Goal: Task Accomplishment & Management: Manage account settings

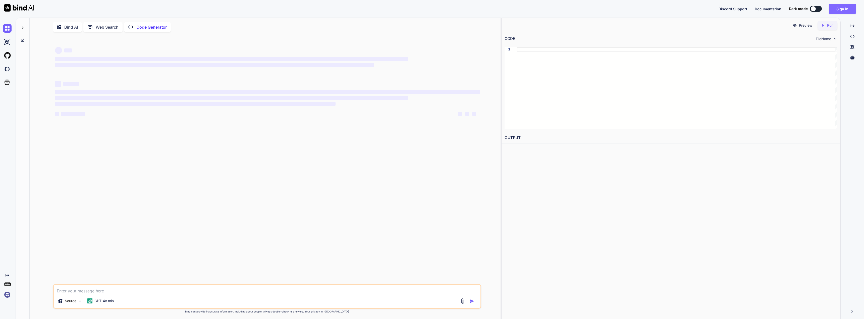
type textarea "x"
click at [853, 7] on button "Sign in" at bounding box center [842, 9] width 27 height 10
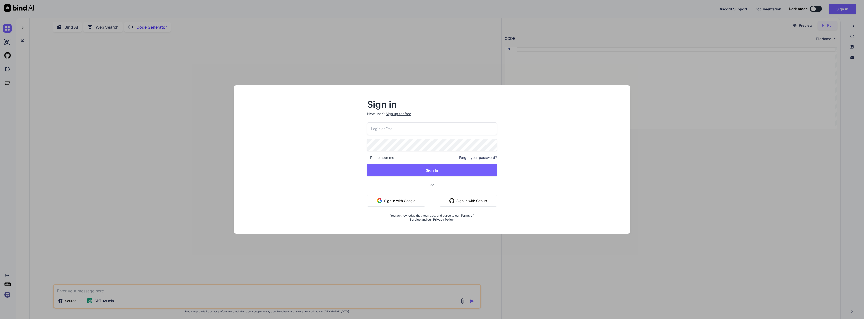
click at [416, 198] on button "Sign in with Google" at bounding box center [396, 201] width 58 height 12
click at [489, 129] on div "Source GPT-4o min.. Created with Bind Always check its answers. Privacy in Bind…" at bounding box center [267, 178] width 467 height 284
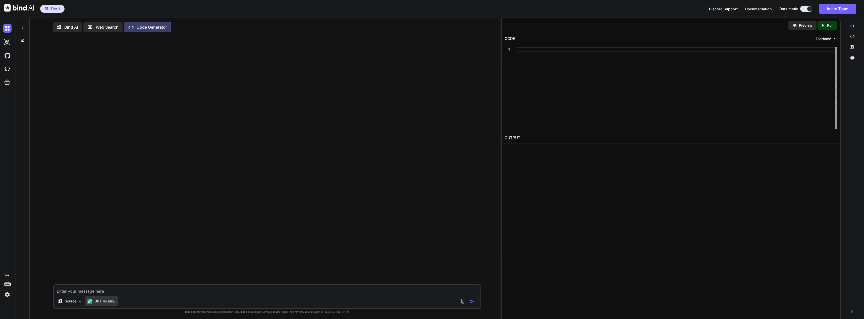
click at [115, 302] on p "GPT-4o min.." at bounding box center [104, 301] width 21 height 5
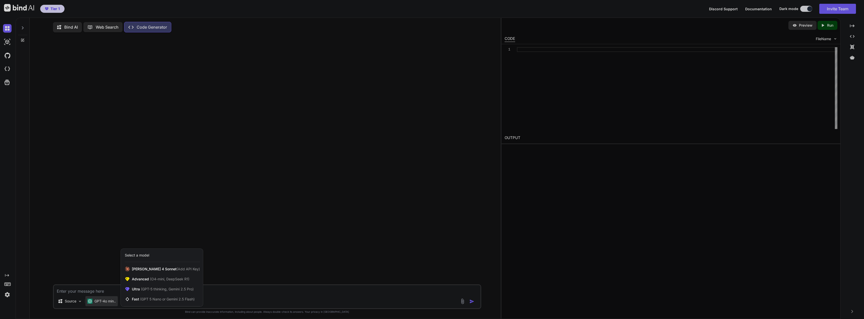
click at [87, 248] on div at bounding box center [432, 159] width 864 height 319
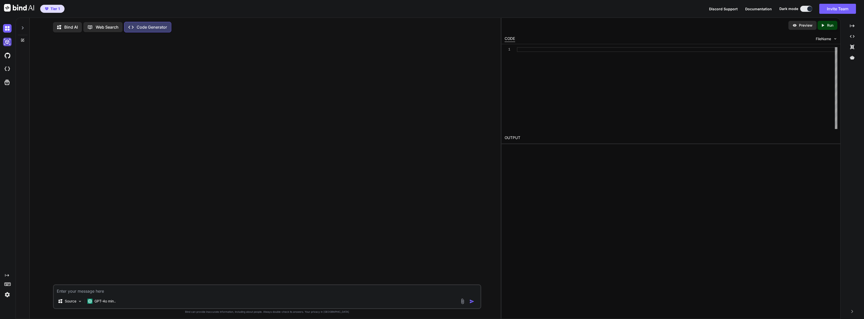
click at [8, 39] on img at bounding box center [7, 42] width 9 height 9
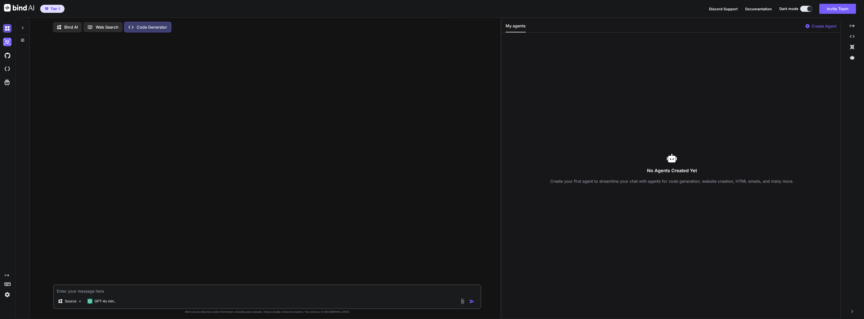
click at [6, 29] on img at bounding box center [7, 28] width 9 height 9
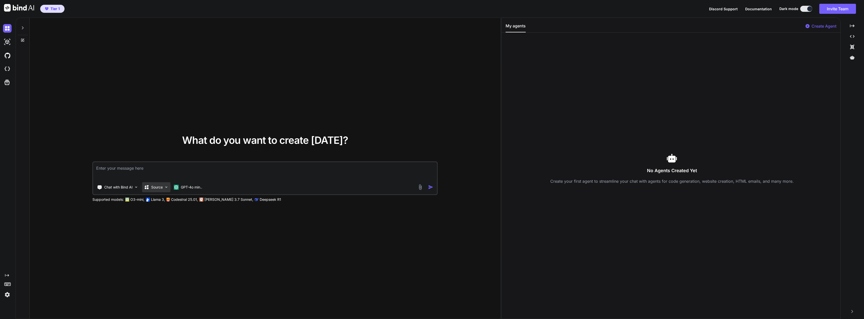
click at [168, 187] on img at bounding box center [166, 187] width 4 height 4
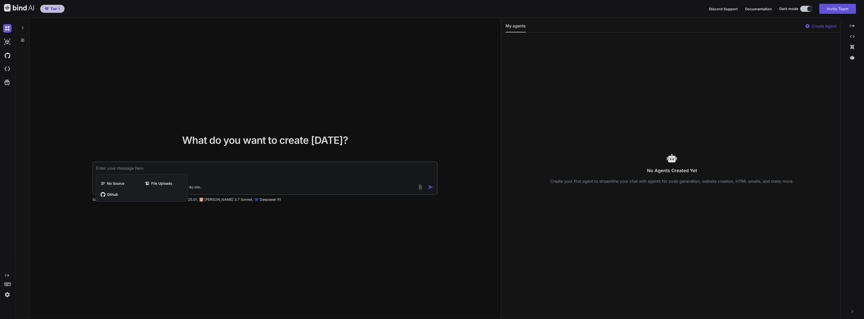
click at [248, 182] on div at bounding box center [432, 159] width 864 height 319
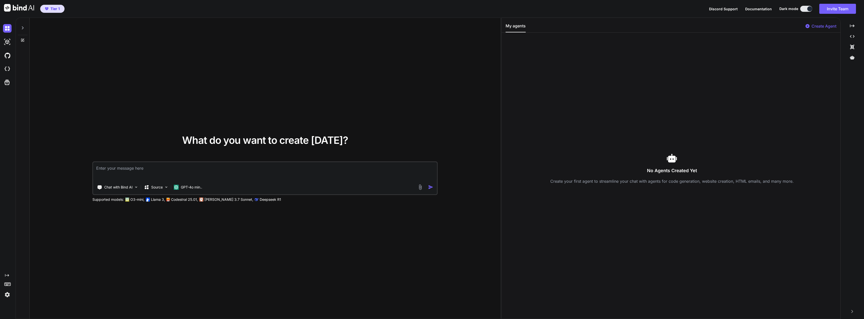
click at [207, 189] on div "Chat with Bind AI Source GPT-4o min.." at bounding box center [255, 187] width 324 height 10
click at [199, 188] on p "GPT-4o min.." at bounding box center [191, 187] width 21 height 5
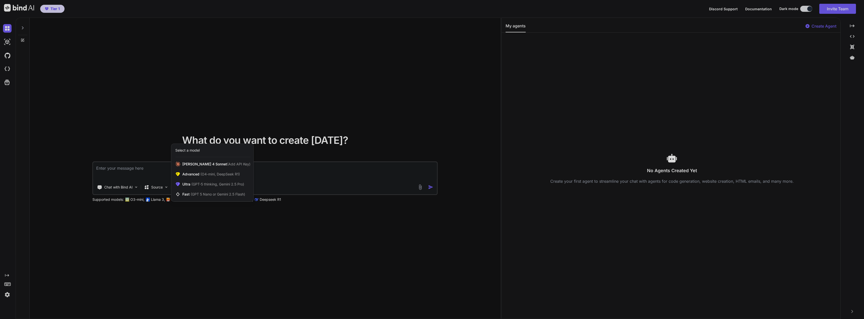
click at [349, 231] on div at bounding box center [432, 159] width 864 height 319
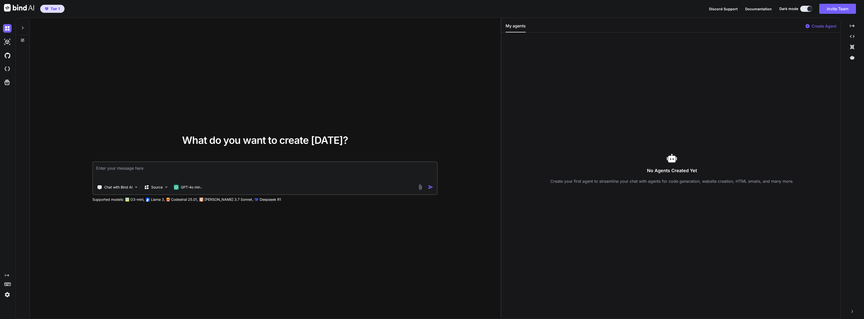
click at [6, 294] on img at bounding box center [7, 295] width 9 height 9
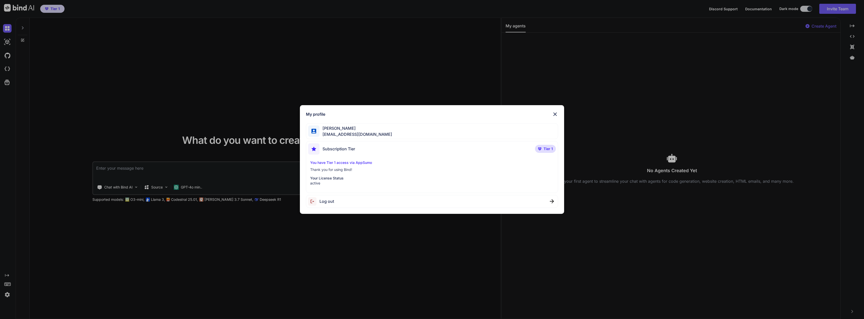
click at [550, 115] on div "My profile" at bounding box center [432, 114] width 252 height 6
click at [548, 115] on div "My profile" at bounding box center [432, 114] width 252 height 6
click at [562, 112] on div "My profile [PERSON_NAME] [EMAIL_ADDRESS][DOMAIN_NAME] Subscription Tier Tier 1 …" at bounding box center [432, 159] width 264 height 109
click at [556, 115] on img at bounding box center [555, 114] width 6 height 6
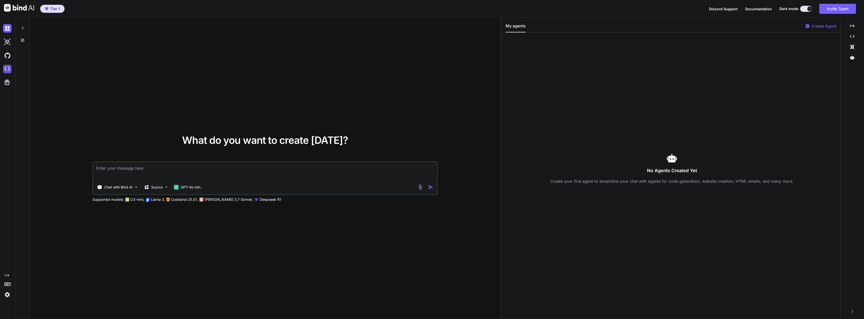
click at [3, 71] on img at bounding box center [7, 69] width 9 height 9
